Goal: Check status: Check status

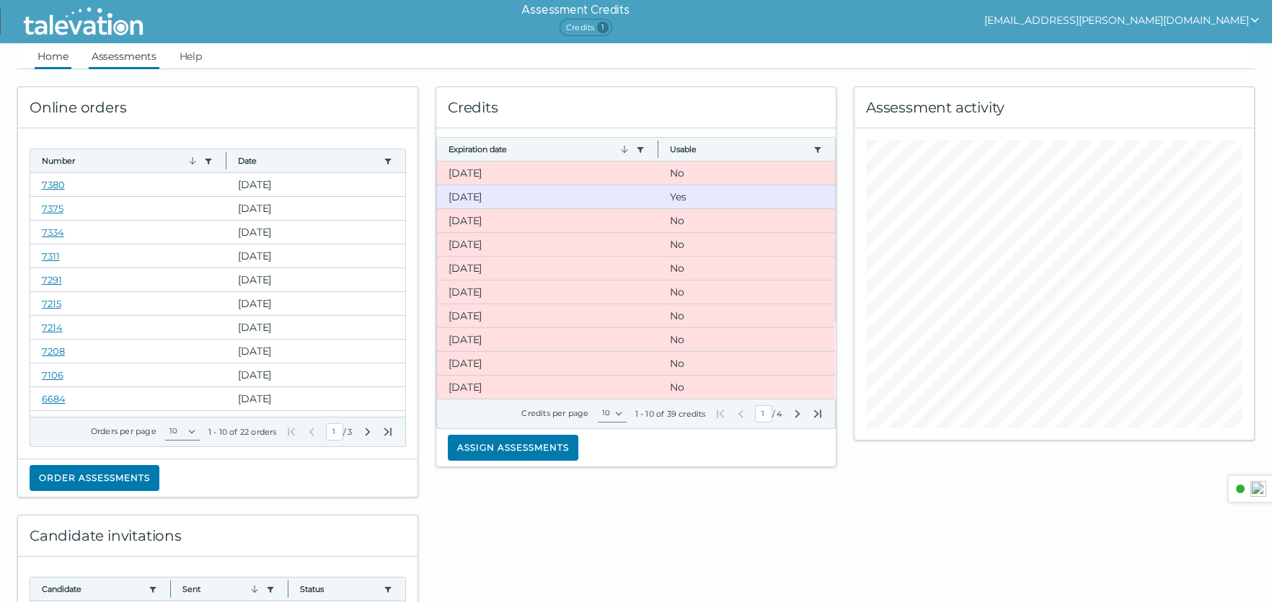
click at [124, 61] on link "Assessments" at bounding box center [124, 56] width 71 height 26
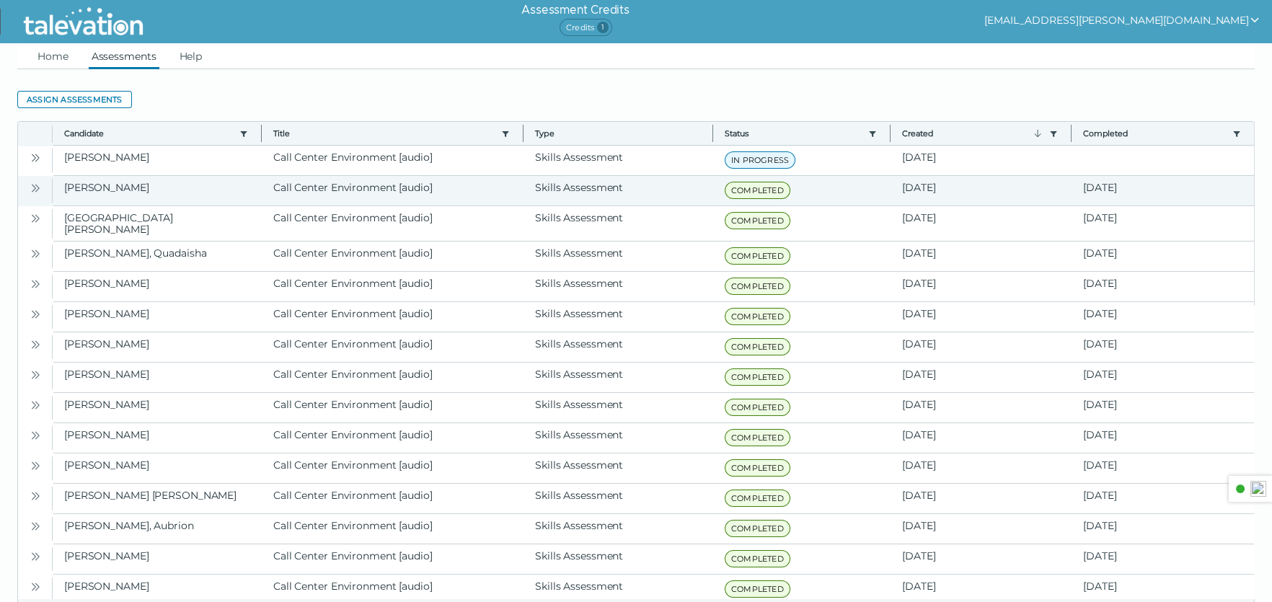
click at [36, 189] on icon "Open" at bounding box center [36, 188] width 12 height 12
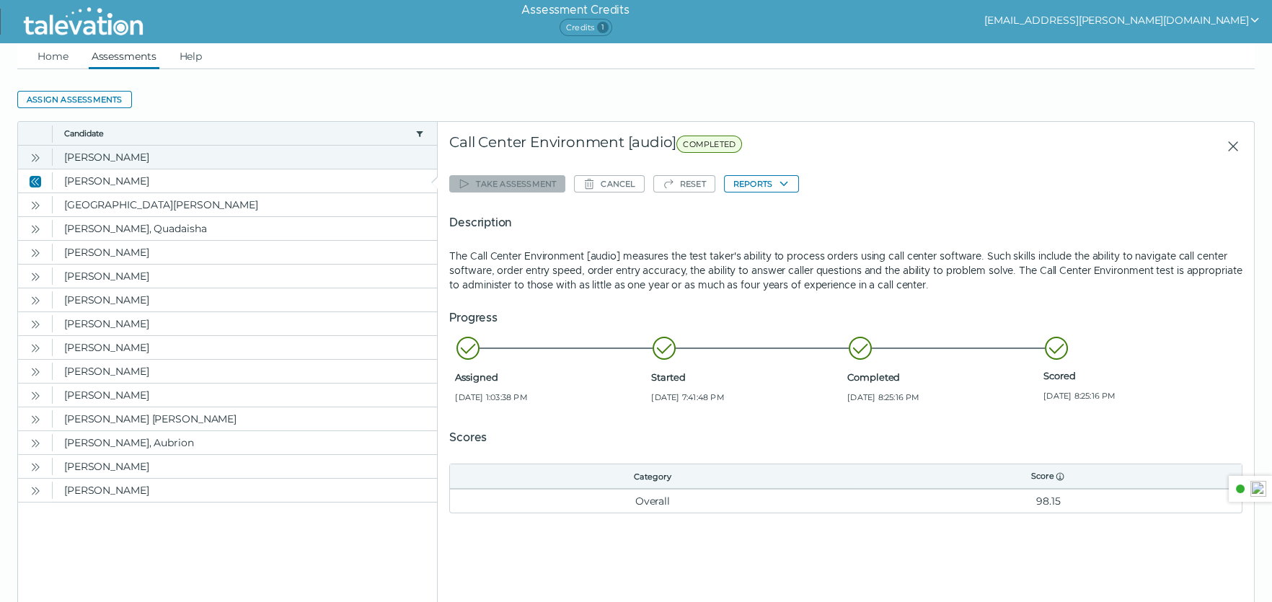
click at [27, 160] on button "Open" at bounding box center [35, 157] width 17 height 17
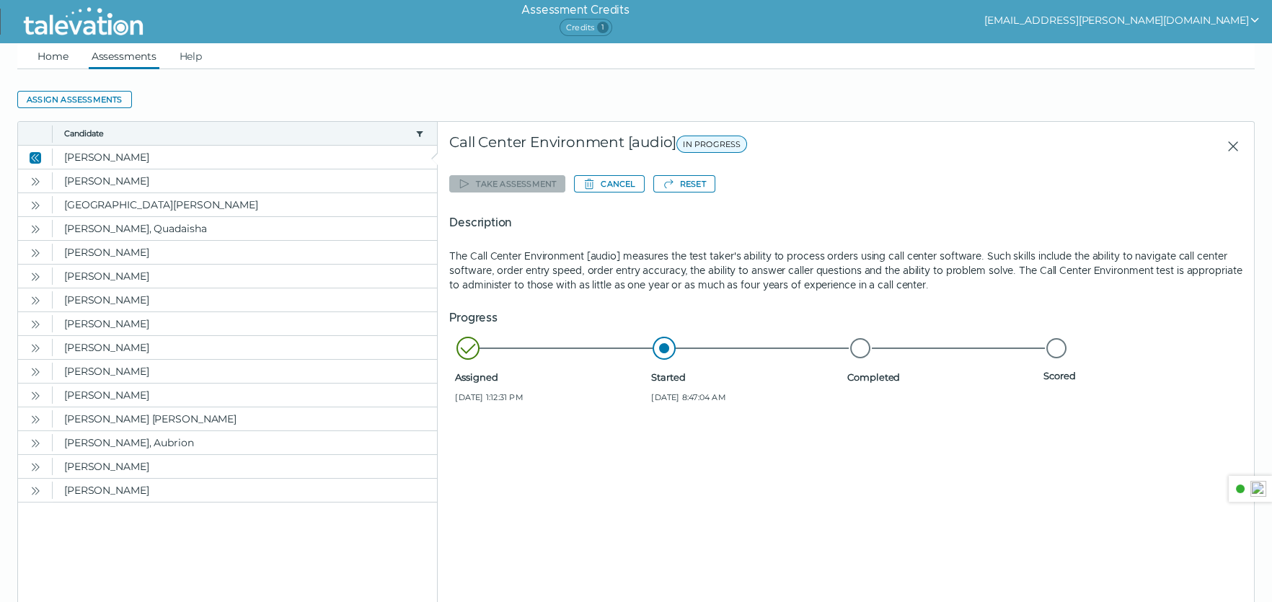
drag, startPoint x: 56, startPoint y: 59, endPoint x: 85, endPoint y: 62, distance: 29.0
click at [56, 59] on link "Home" at bounding box center [53, 56] width 37 height 26
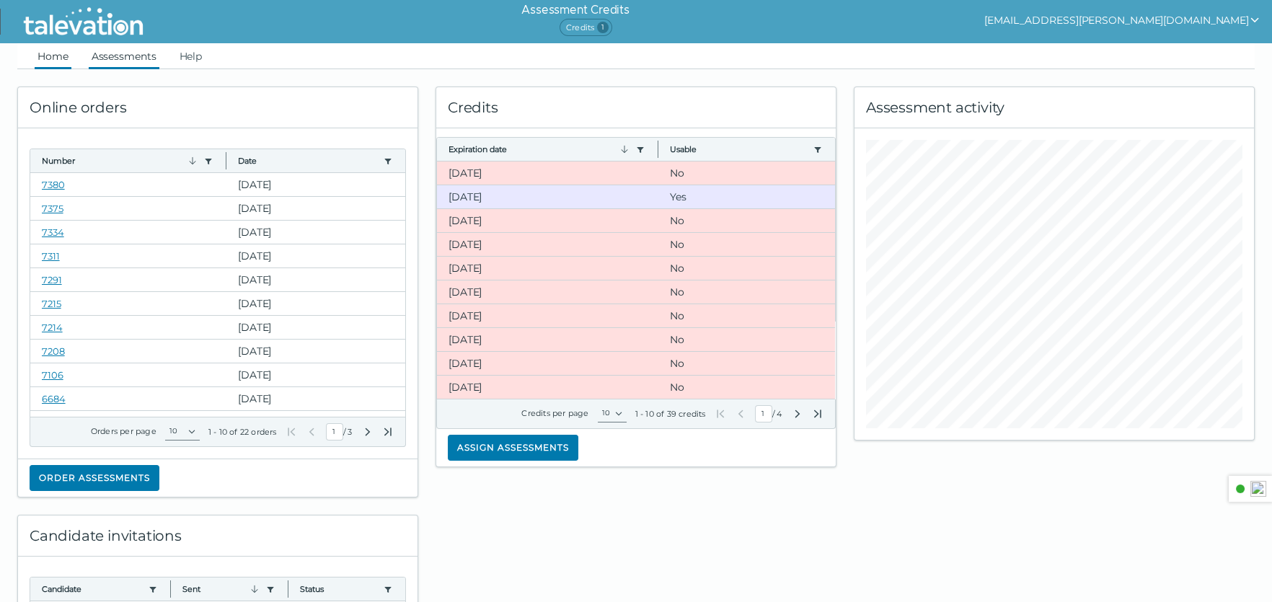
click at [100, 66] on link "Assessments" at bounding box center [124, 56] width 71 height 26
click at [153, 52] on link "Assessments" at bounding box center [124, 56] width 71 height 26
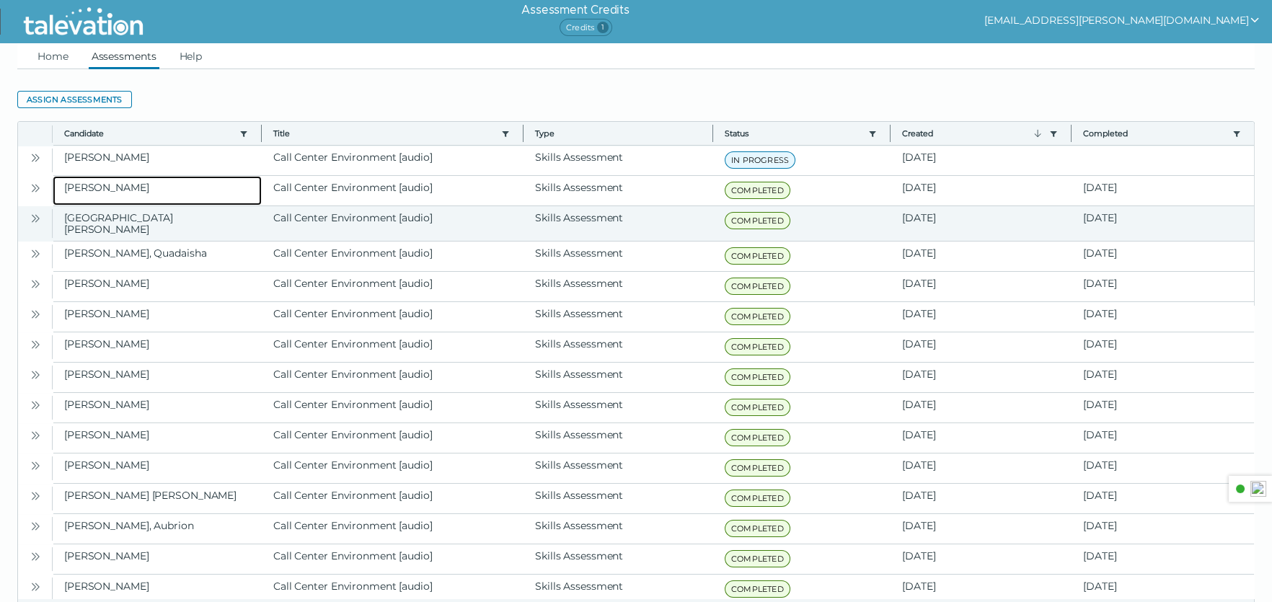
click at [247, 193] on clr-dg-cell "[PERSON_NAME]" at bounding box center [157, 191] width 209 height 30
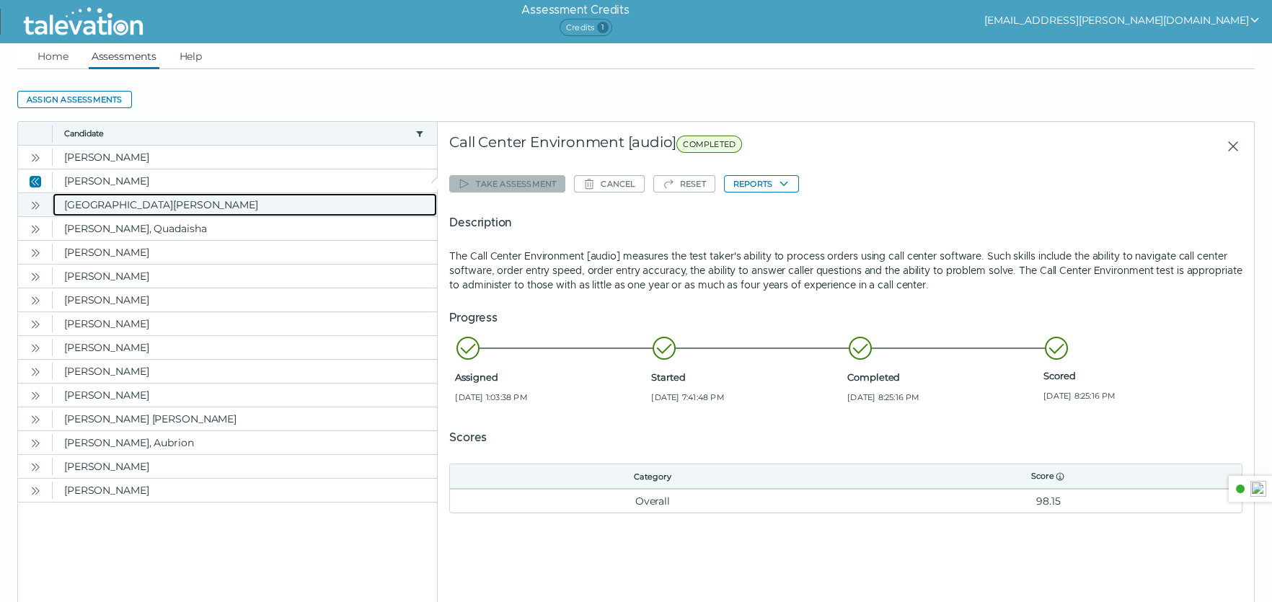
click at [129, 213] on clr-dg-cell "[GEOGRAPHIC_DATA][PERSON_NAME]" at bounding box center [245, 204] width 384 height 23
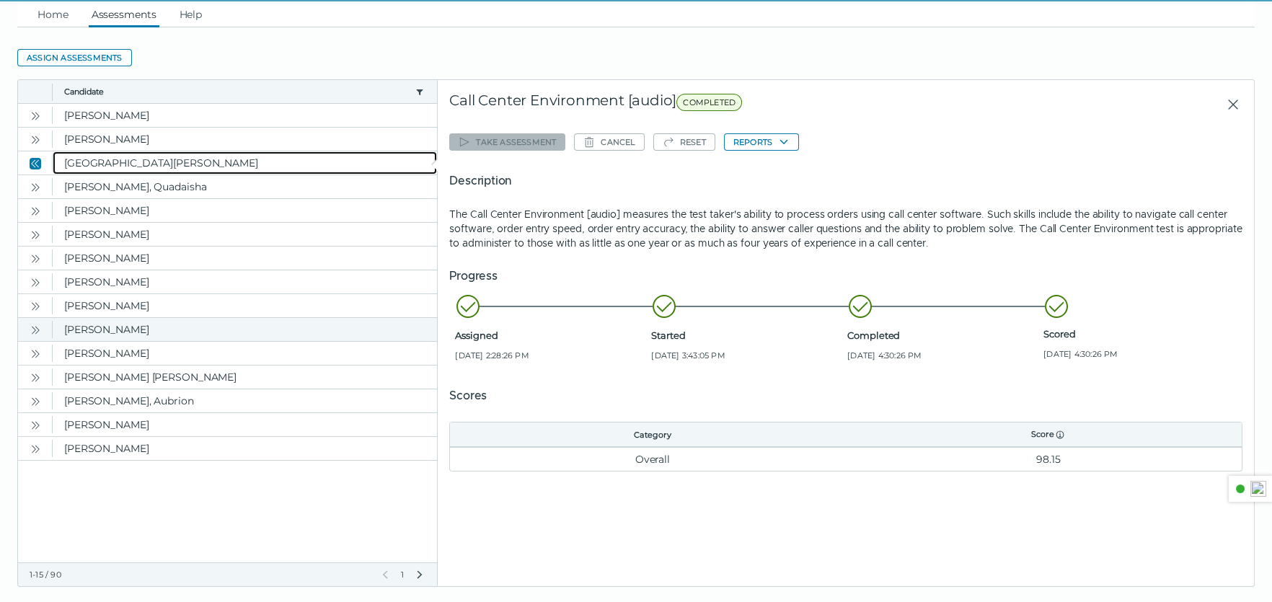
scroll to position [61, 0]
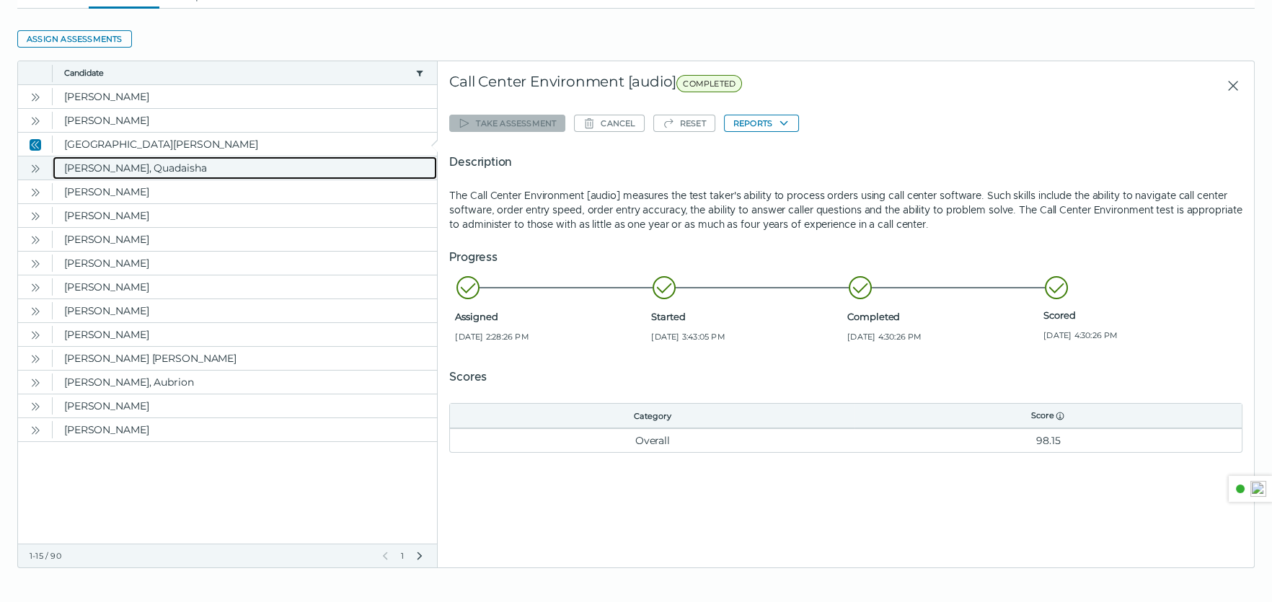
click at [284, 173] on clr-dg-cell "[PERSON_NAME], Quadaisha" at bounding box center [245, 167] width 384 height 23
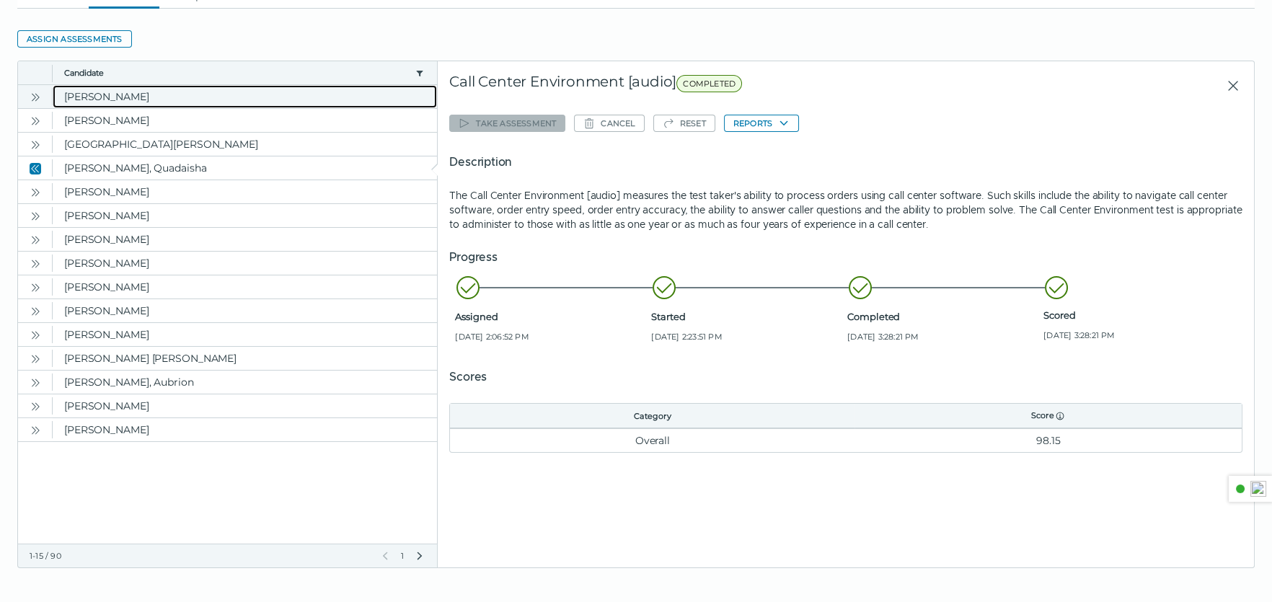
click at [210, 101] on clr-dg-cell "[PERSON_NAME]" at bounding box center [245, 96] width 384 height 23
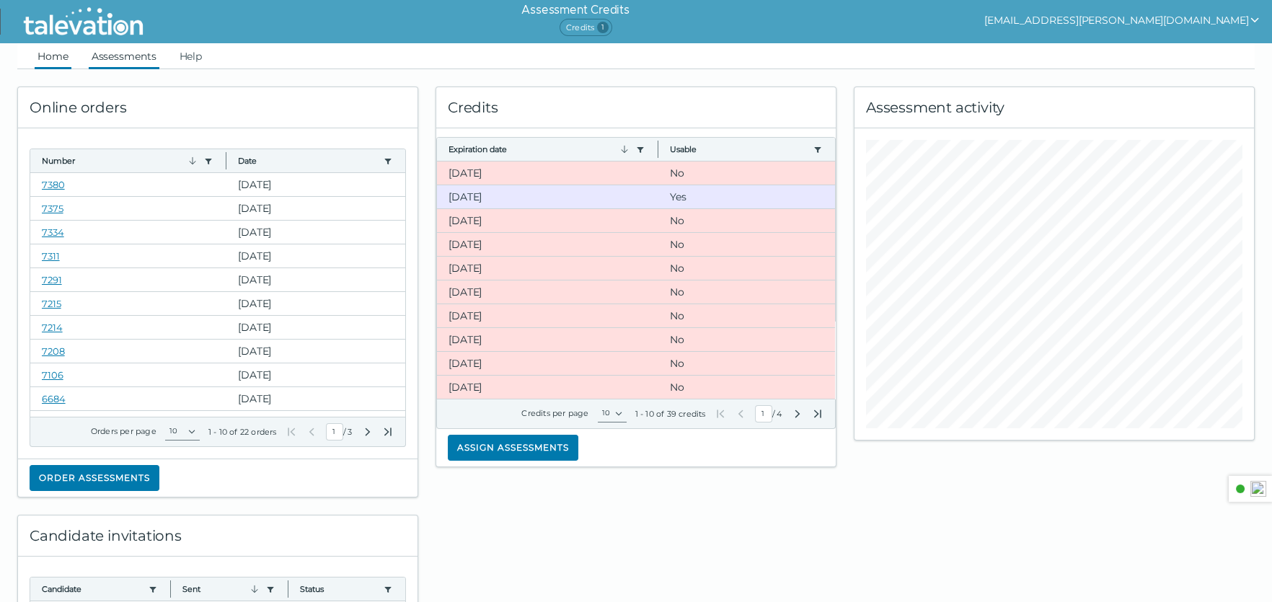
click at [133, 53] on link "Assessments" at bounding box center [124, 56] width 71 height 26
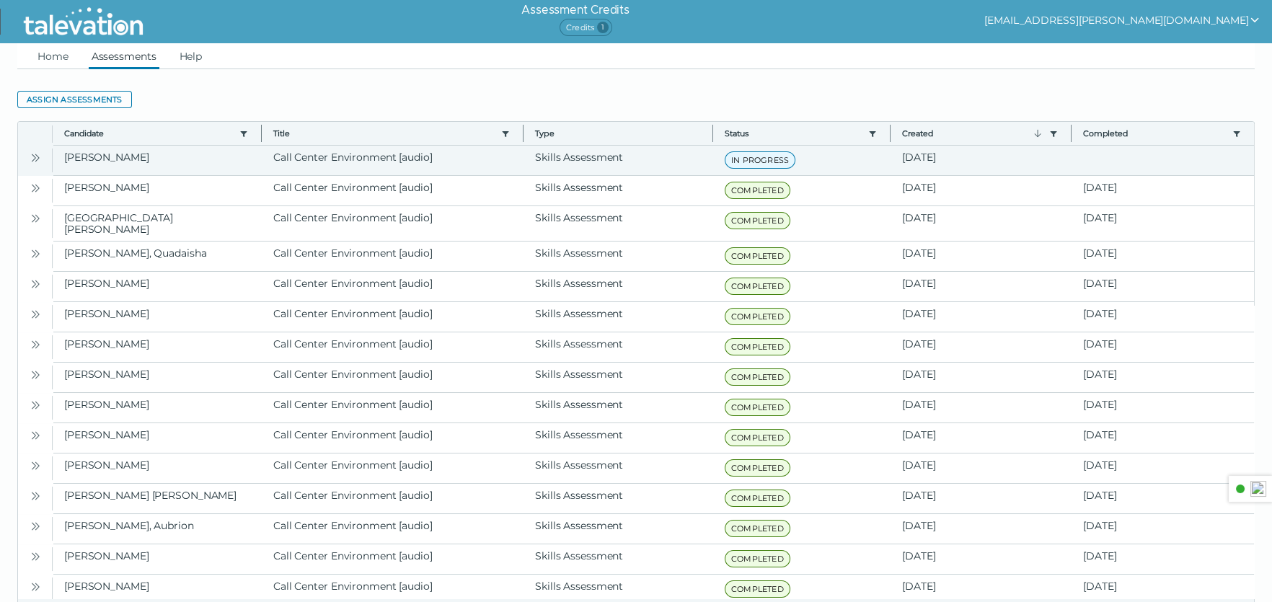
click at [40, 165] on button "Open" at bounding box center [35, 157] width 17 height 17
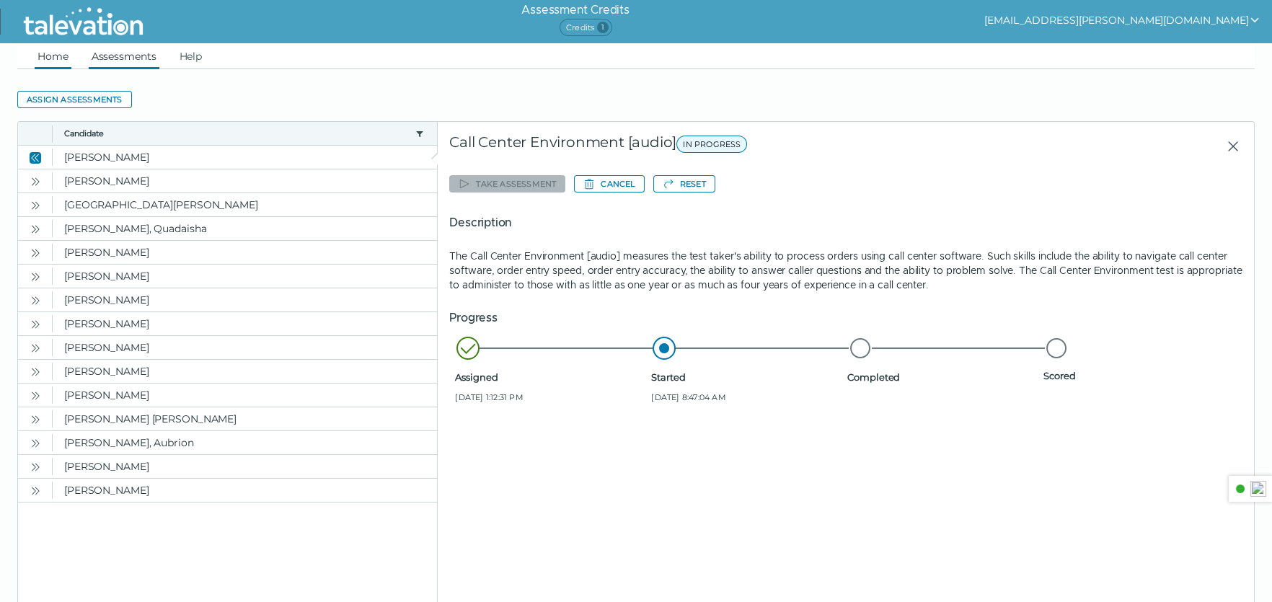
click at [43, 60] on link "Home" at bounding box center [53, 56] width 37 height 26
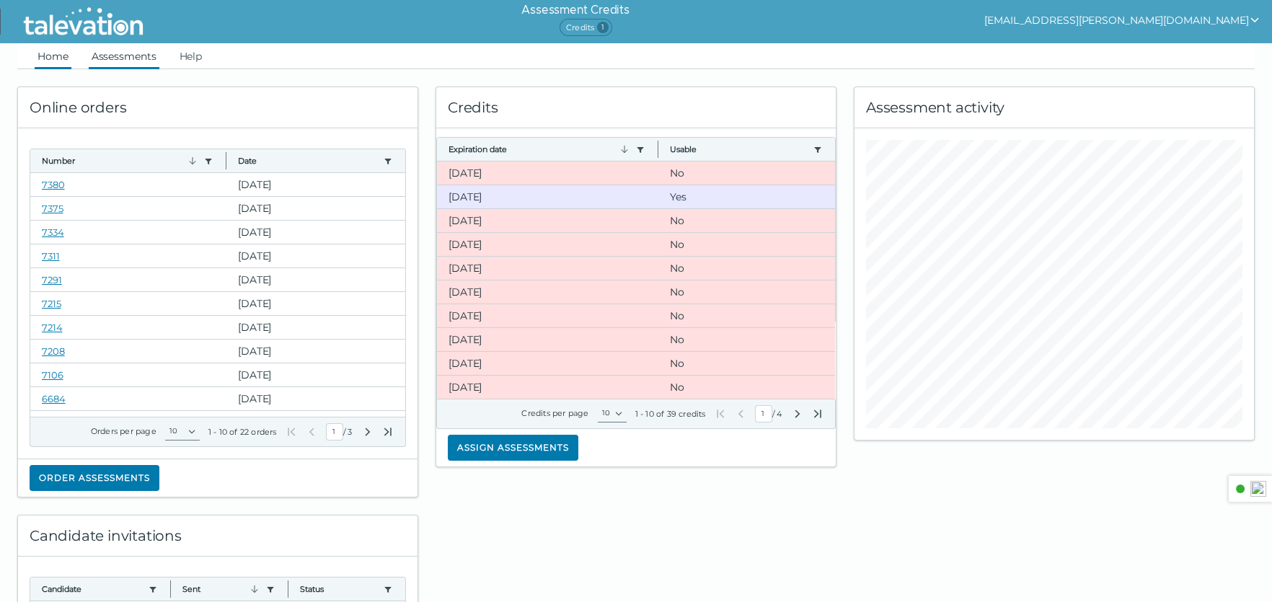
click at [141, 64] on link "Assessments" at bounding box center [124, 56] width 71 height 26
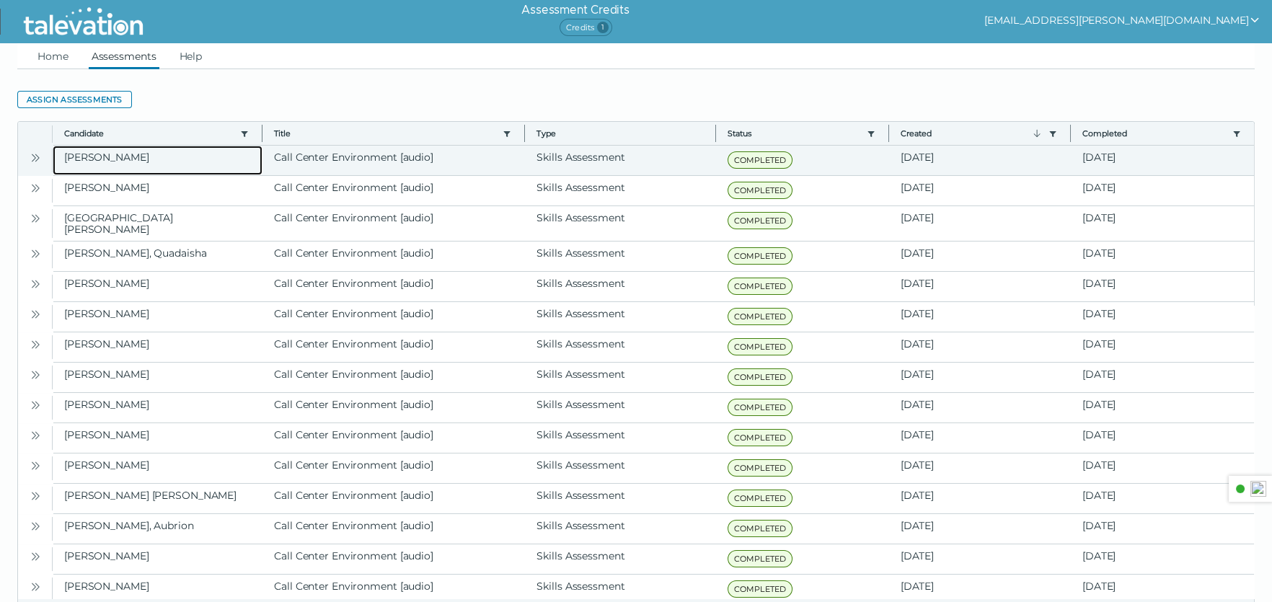
click at [193, 162] on clr-dg-cell "[PERSON_NAME]" at bounding box center [158, 161] width 210 height 30
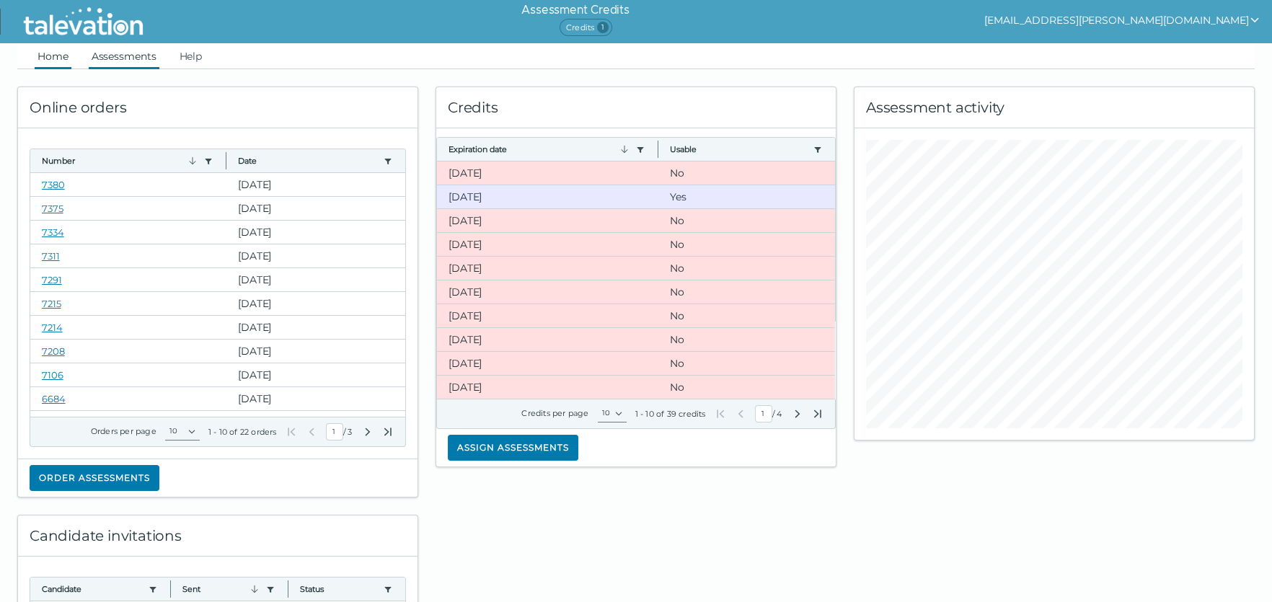
click at [116, 56] on link "Assessments" at bounding box center [124, 56] width 71 height 26
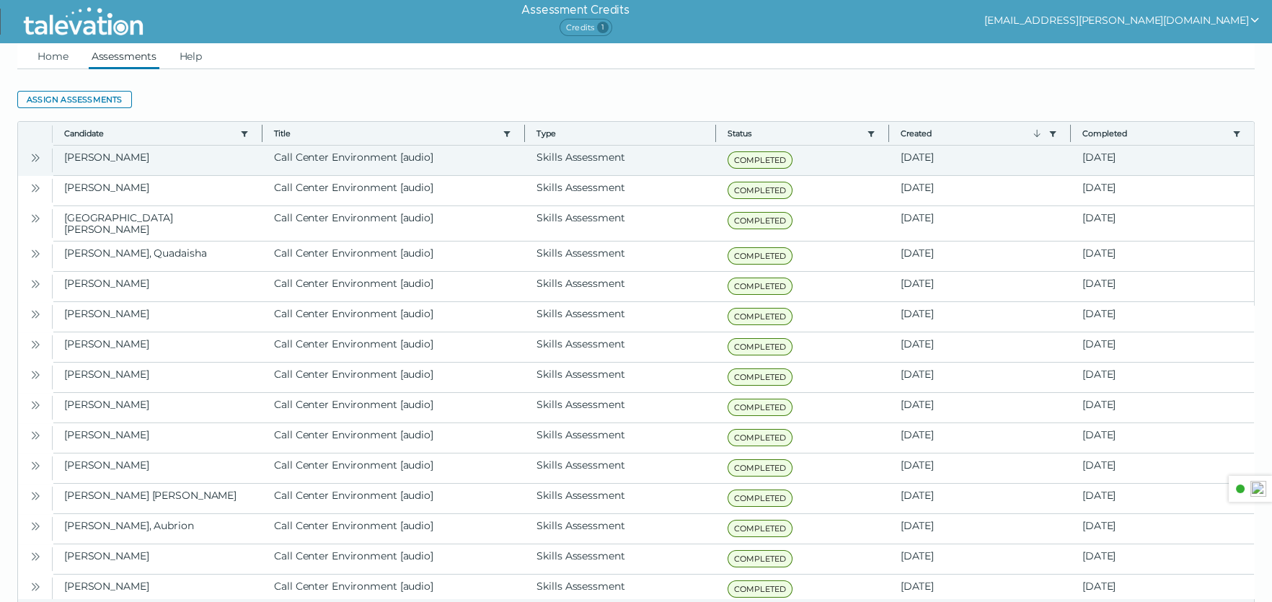
click at [30, 154] on icon "Open" at bounding box center [36, 158] width 12 height 12
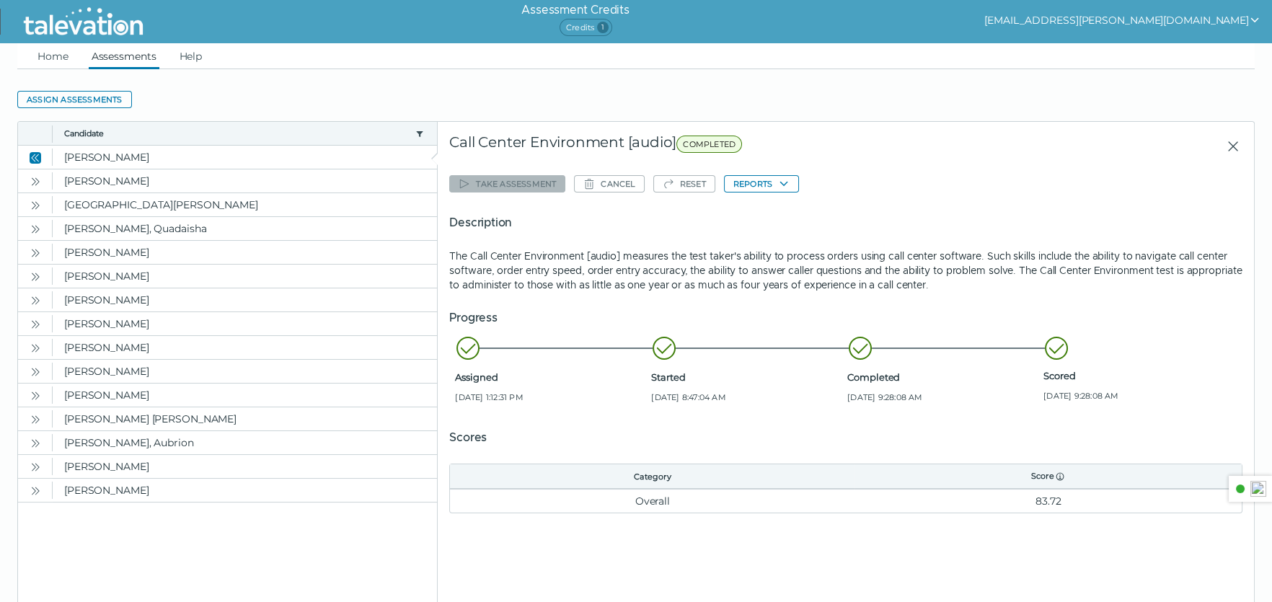
scroll to position [61, 0]
